Goal: Task Accomplishment & Management: Manage account settings

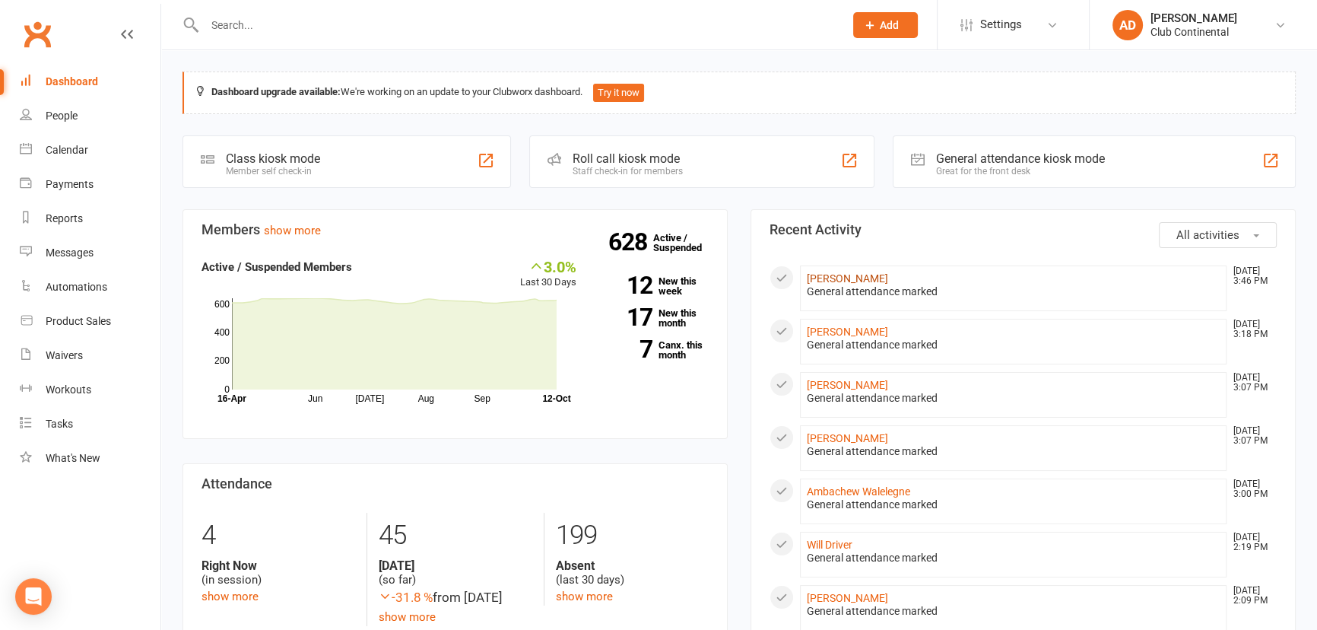
click at [847, 274] on link "[PERSON_NAME]" at bounding box center [847, 278] width 81 height 12
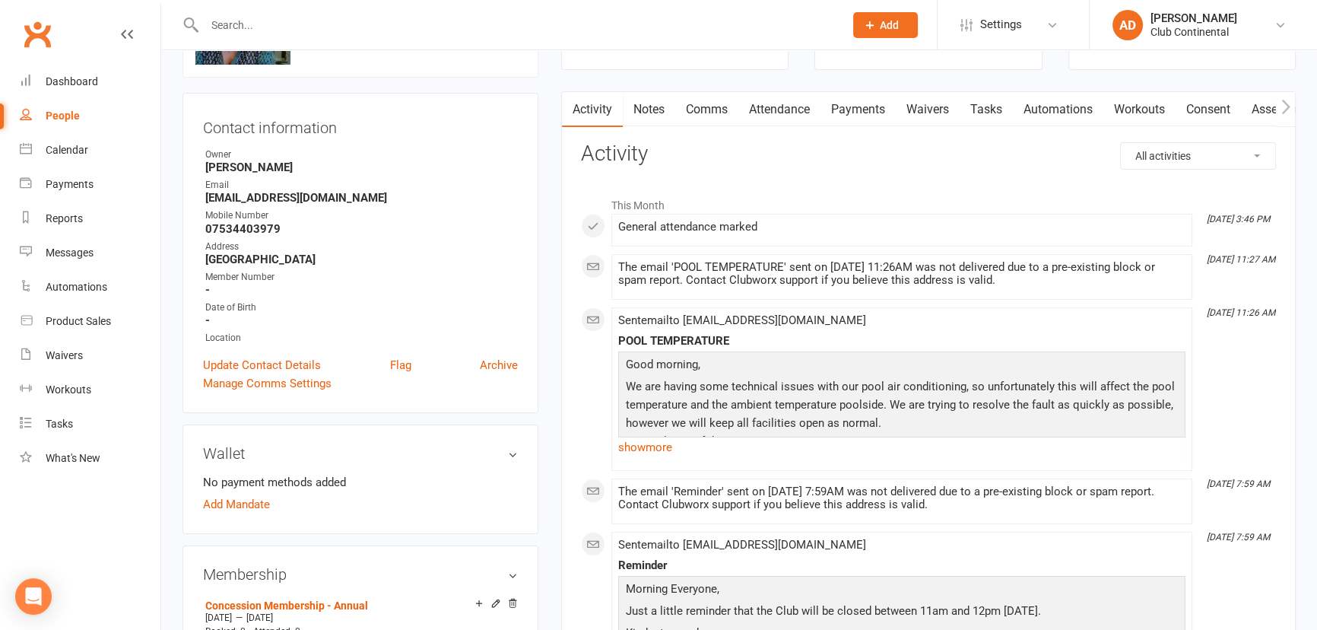
scroll to position [138, 0]
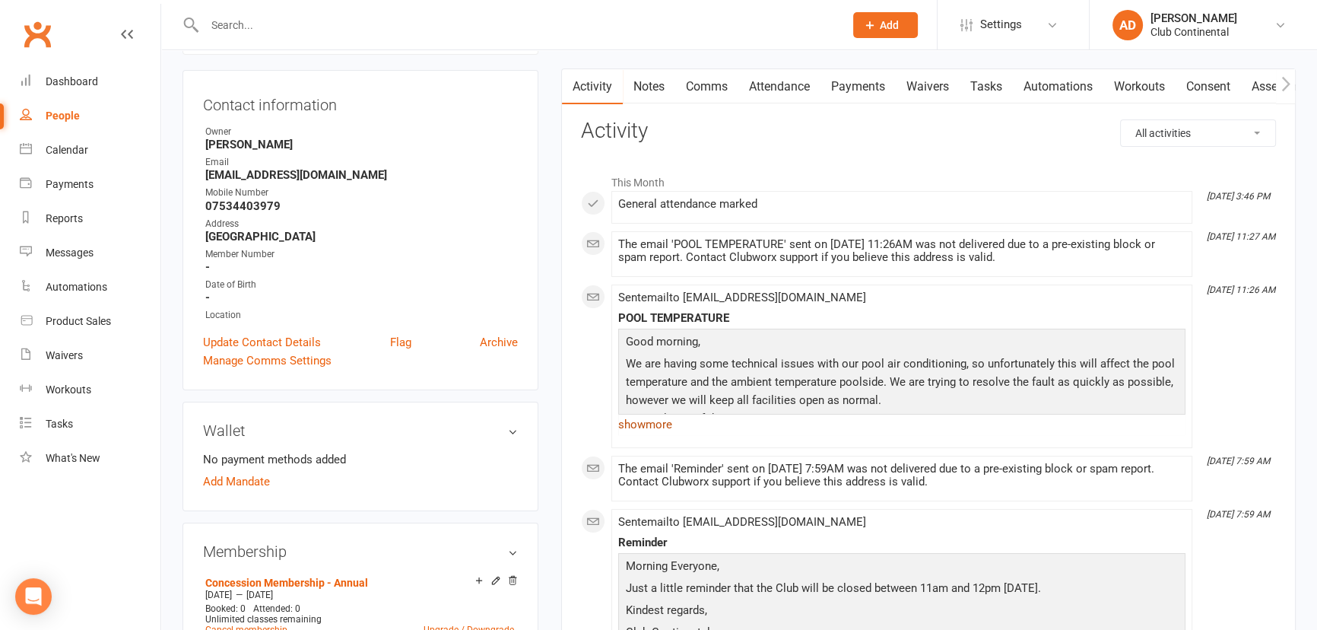
click at [640, 423] on link "show more" at bounding box center [901, 424] width 567 height 21
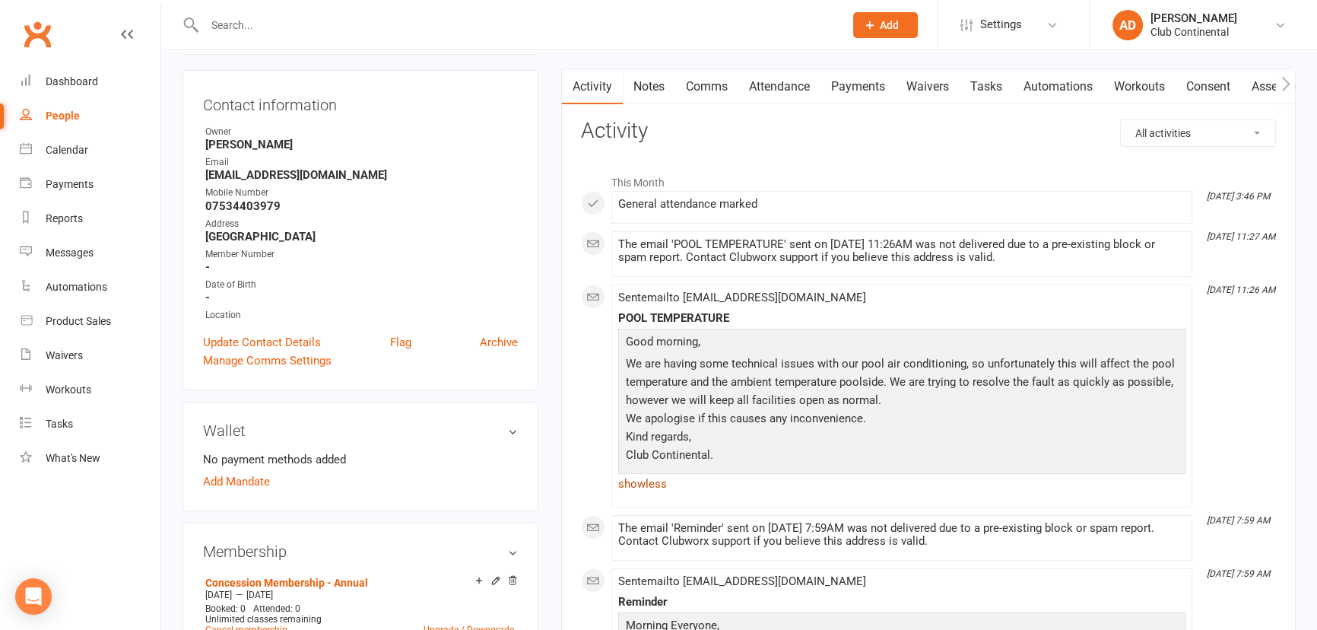
click at [639, 483] on link "show less" at bounding box center [901, 483] width 567 height 21
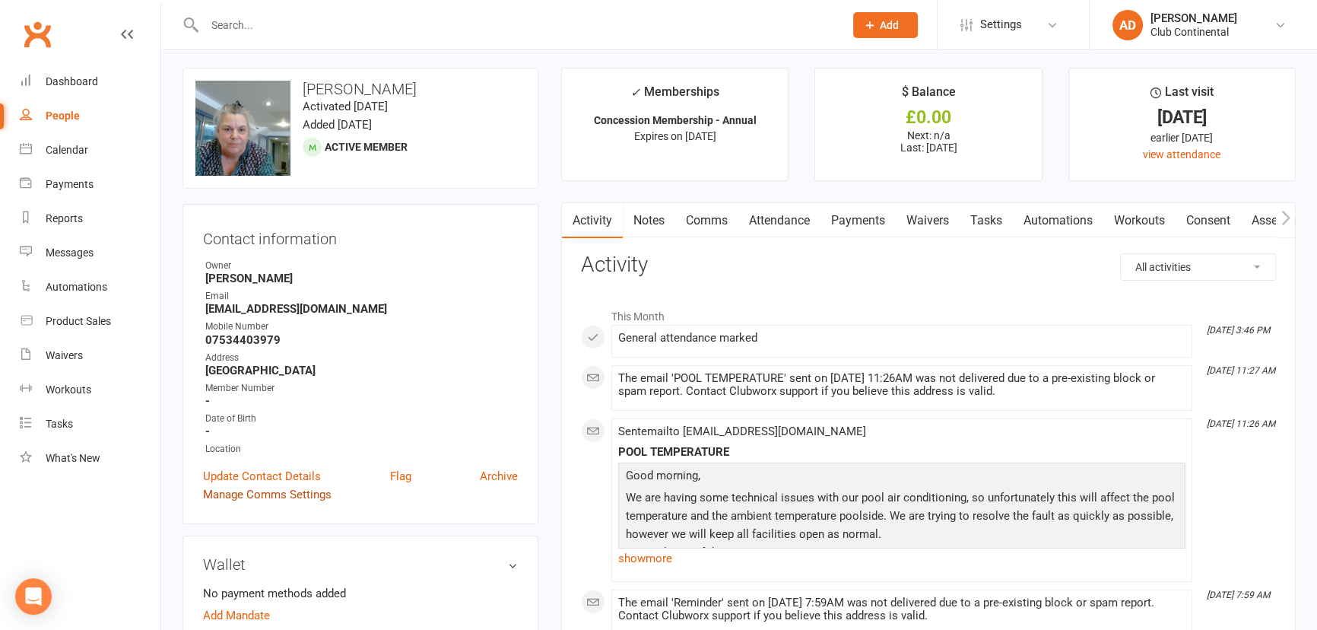
scroll to position [0, 0]
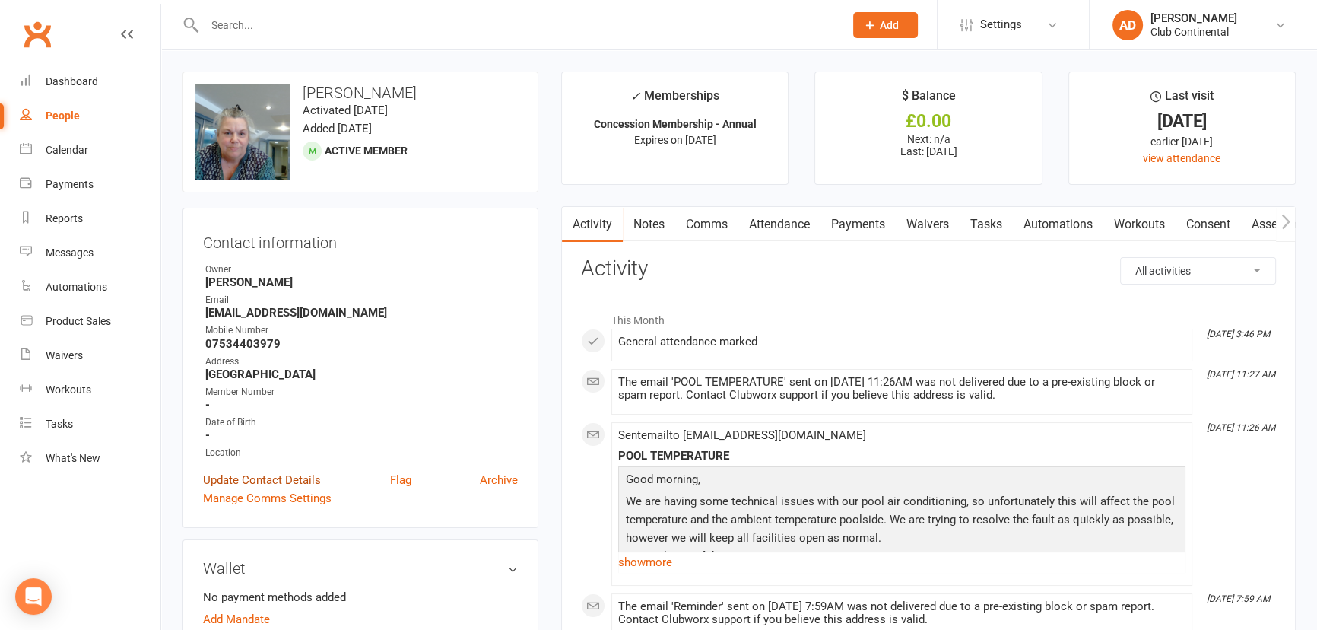
click at [275, 475] on link "Update Contact Details" at bounding box center [262, 480] width 118 height 18
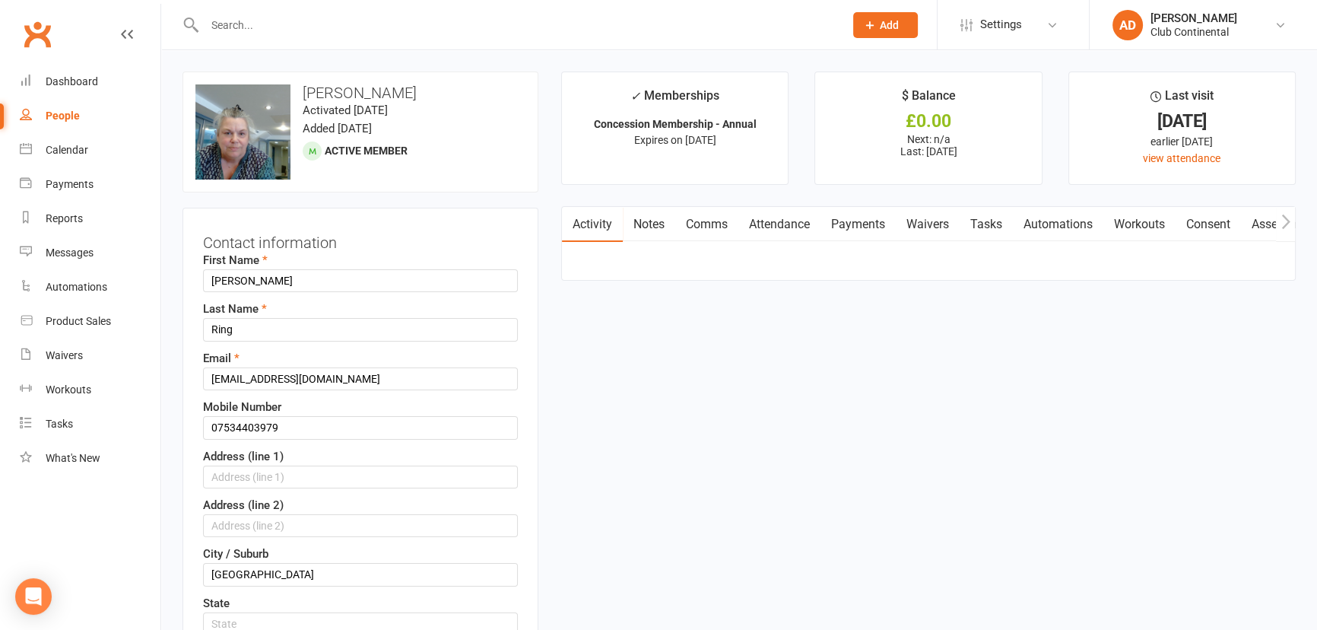
scroll to position [71, 0]
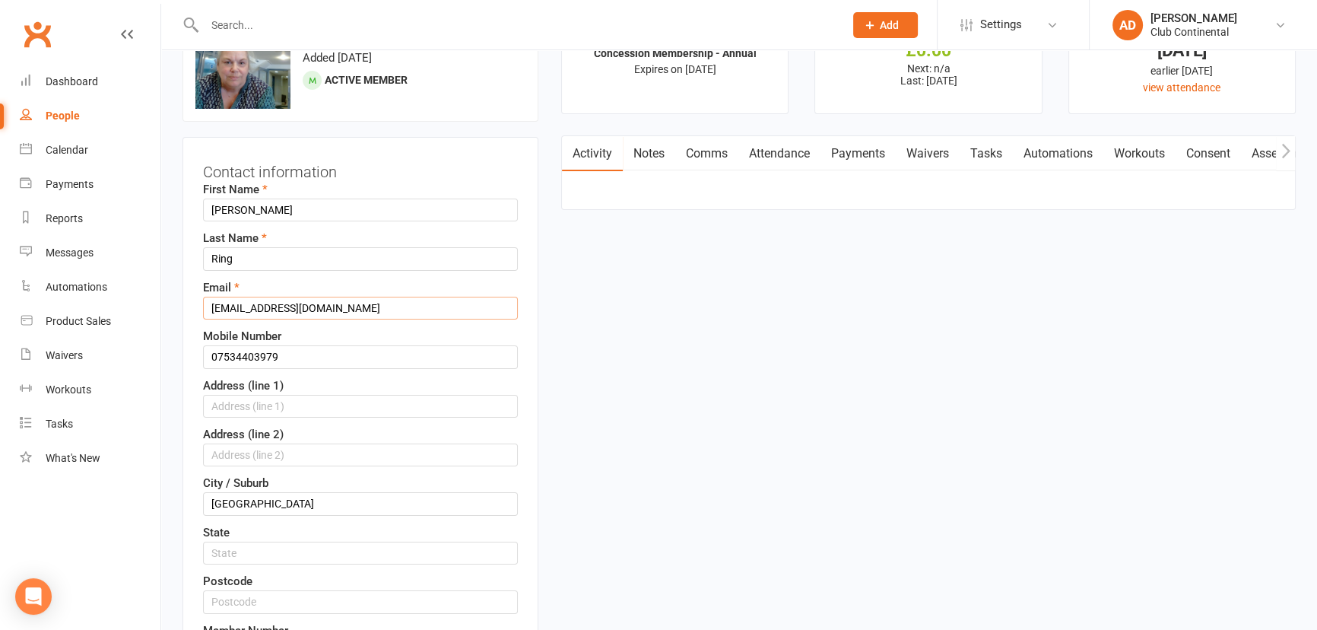
click at [230, 305] on input "amanda_139@hotmail.co.uk" at bounding box center [360, 308] width 315 height 23
click at [216, 306] on input "amanda_139@hotmail.co.uk" at bounding box center [360, 308] width 315 height 23
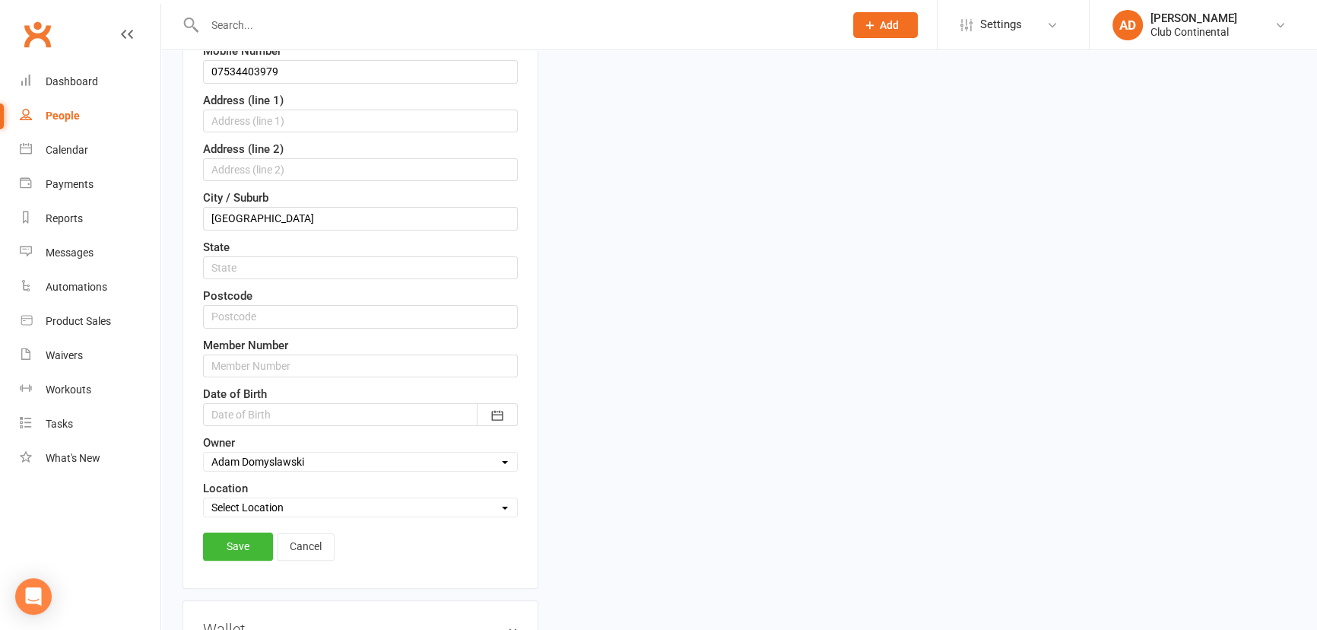
scroll to position [486, 0]
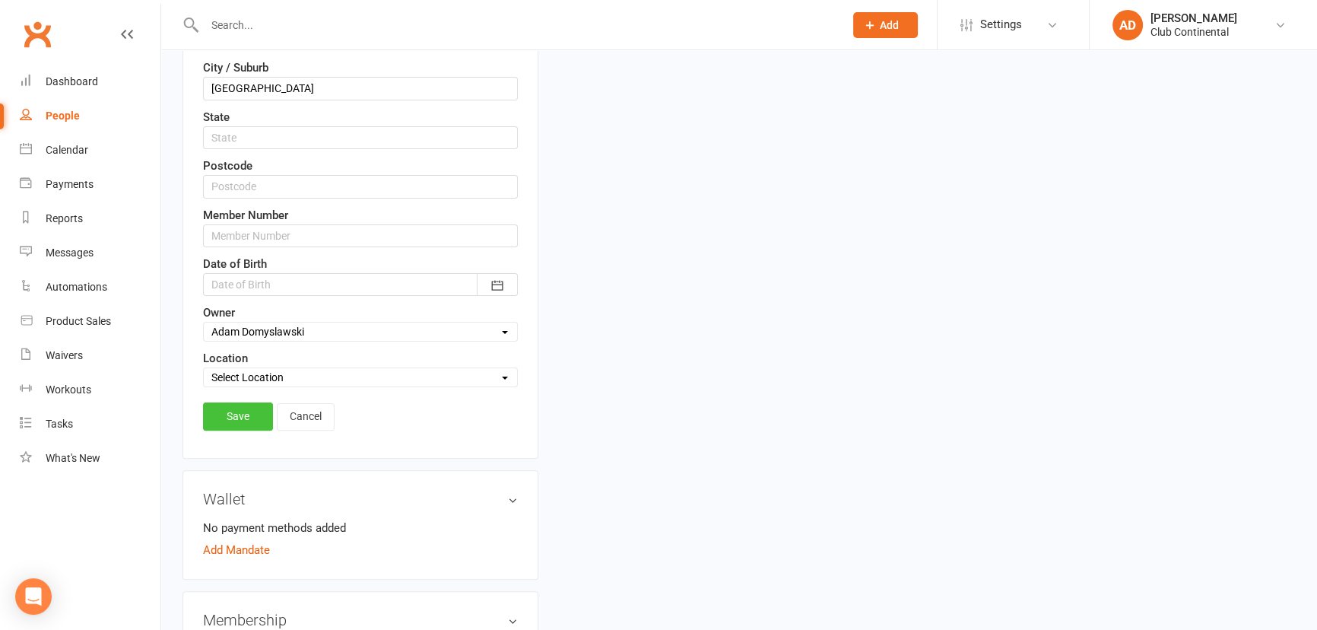
type input "manda_139@hotmail.co.uk"
click at [228, 415] on link "Save" at bounding box center [238, 415] width 70 height 27
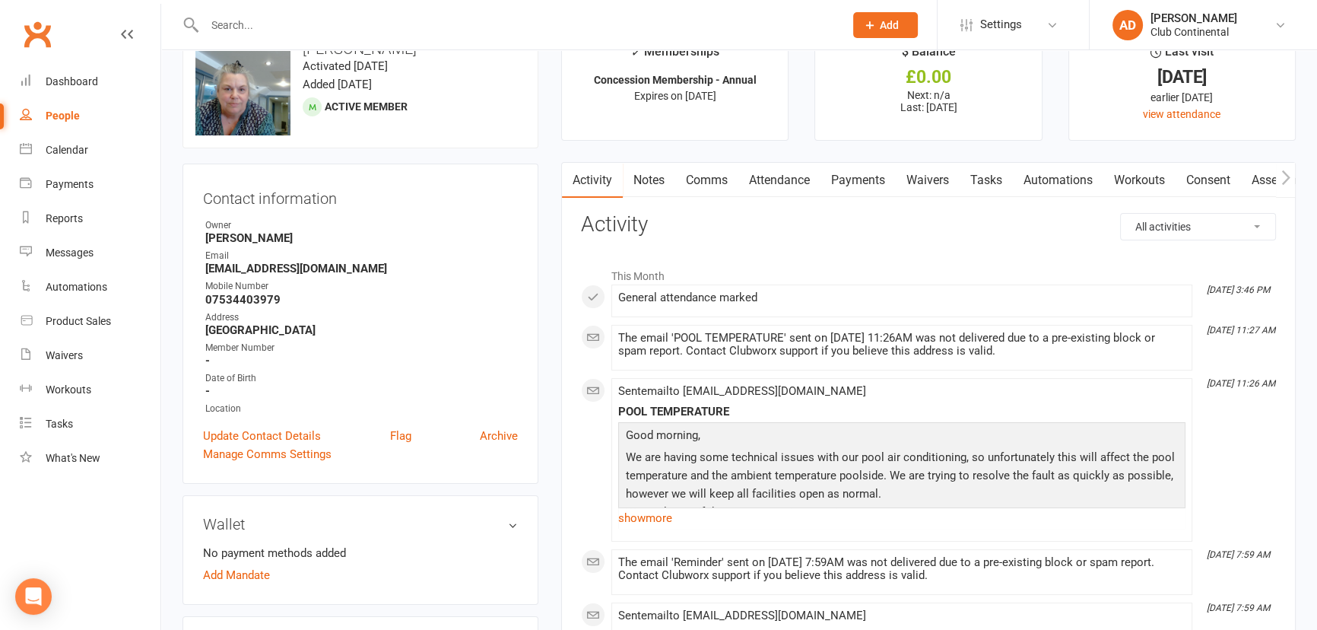
scroll to position [0, 0]
